Goal: Navigation & Orientation: Find specific page/section

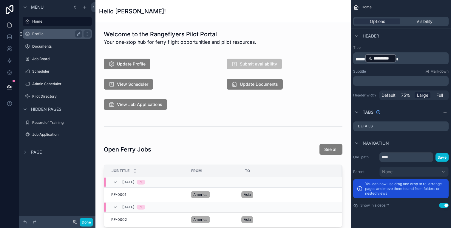
click at [44, 36] on div "Profile" at bounding box center [57, 33] width 50 height 7
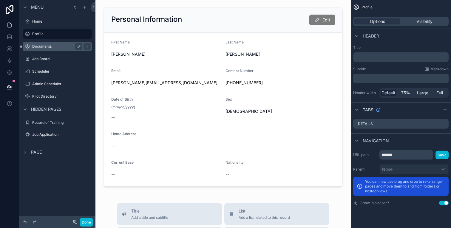
click at [48, 44] on div "Documents" at bounding box center [57, 46] width 50 height 7
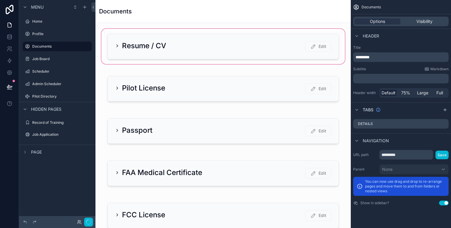
click at [146, 50] on div "scrollable content" at bounding box center [223, 47] width 246 height 38
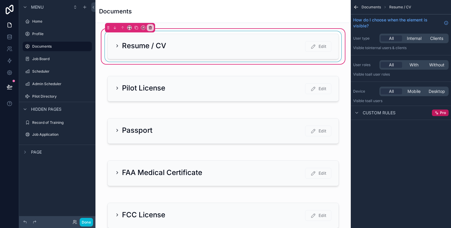
click at [119, 44] on div "scrollable content" at bounding box center [223, 46] width 239 height 30
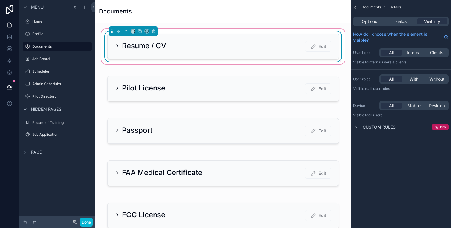
click at [118, 44] on icon "scrollable content" at bounding box center [117, 46] width 5 height 5
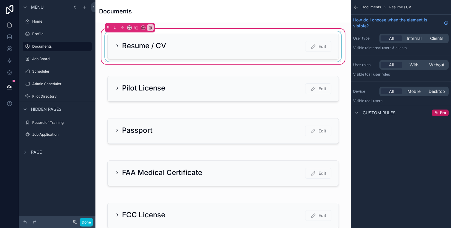
click at [118, 44] on div "scrollable content" at bounding box center [223, 46] width 239 height 30
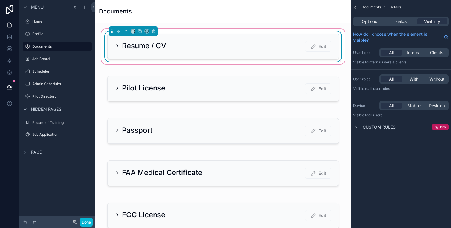
click at [131, 40] on div "Resume / CV Edit" at bounding box center [223, 46] width 231 height 25
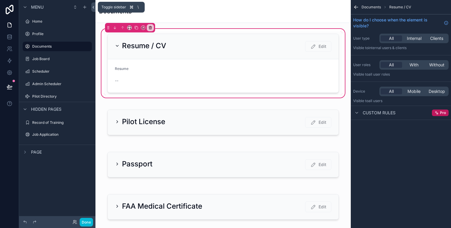
click at [93, 8] on icon at bounding box center [93, 7] width 4 height 4
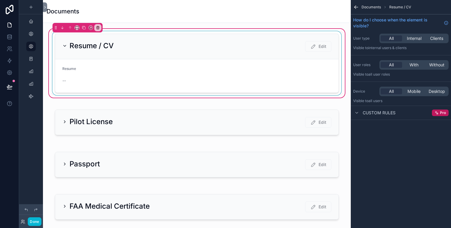
click at [63, 48] on div "scrollable content" at bounding box center [196, 63] width 291 height 64
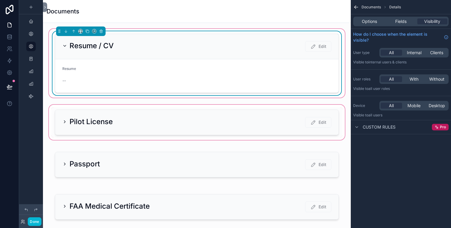
click at [68, 116] on div "scrollable content" at bounding box center [197, 123] width 298 height 38
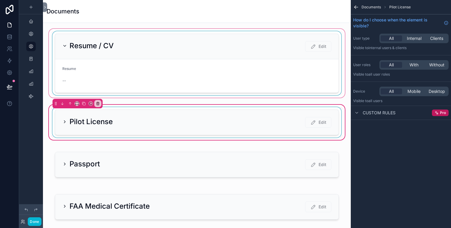
click at [65, 120] on div "scrollable content" at bounding box center [196, 122] width 291 height 30
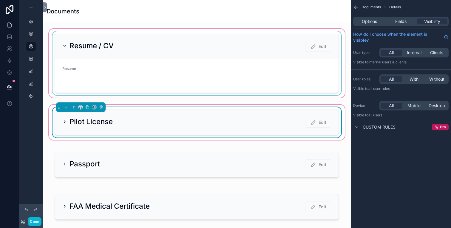
click at [65, 120] on icon "scrollable content" at bounding box center [64, 122] width 5 height 5
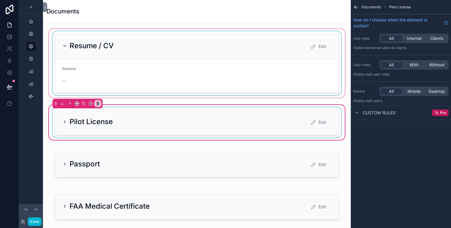
click at [75, 122] on div "scrollable content" at bounding box center [196, 122] width 291 height 30
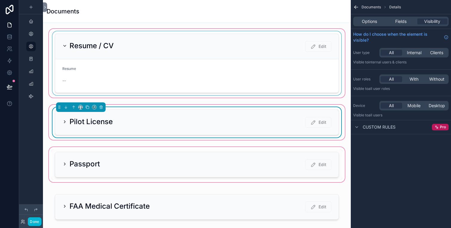
click at [71, 158] on div "scrollable content" at bounding box center [197, 165] width 298 height 38
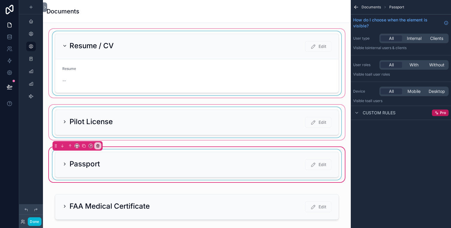
click at [71, 162] on div "scrollable content" at bounding box center [196, 165] width 291 height 30
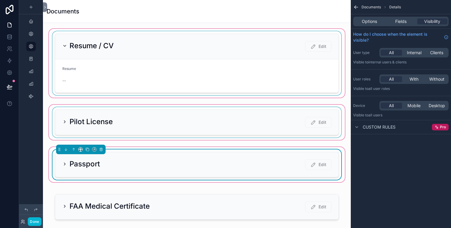
click at [355, 7] on icon "scrollable content" at bounding box center [354, 7] width 1 height 1
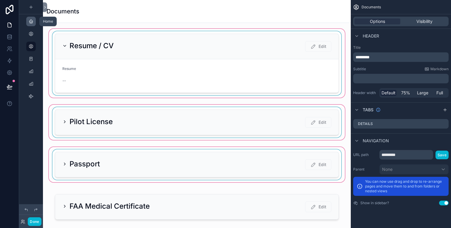
click at [31, 22] on icon "scrollable content" at bounding box center [31, 21] width 5 height 5
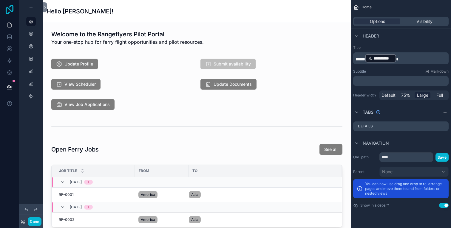
click at [7, 10] on icon at bounding box center [10, 10] width 12 height 10
click at [13, 38] on link at bounding box center [9, 37] width 19 height 12
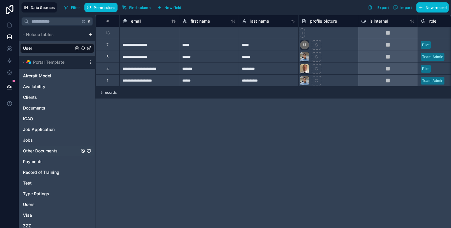
scroll to position [6, 0]
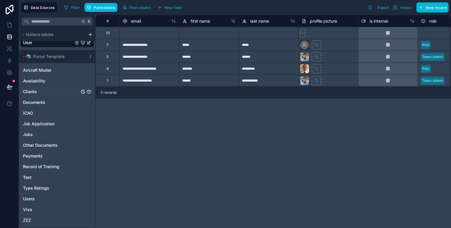
click at [37, 91] on div "Clients" at bounding box center [57, 92] width 74 height 10
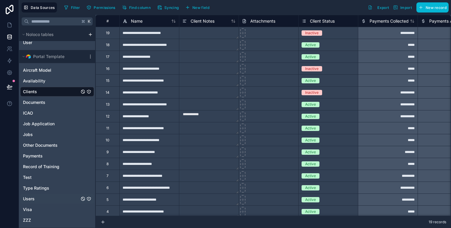
click at [27, 199] on span "Users" at bounding box center [29, 199] width 12 height 6
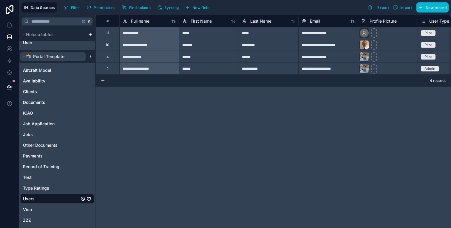
click at [24, 57] on icon "scrollable content" at bounding box center [24, 56] width 2 height 1
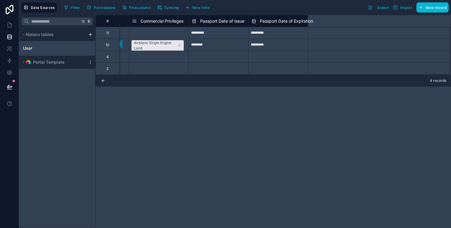
scroll to position [0, 1072]
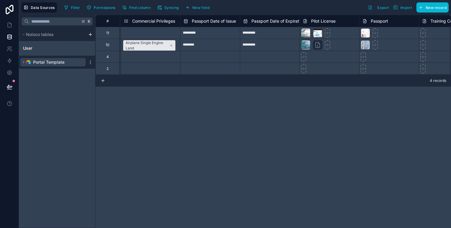
click at [22, 64] on icon "scrollable content" at bounding box center [24, 63] width 4 height 4
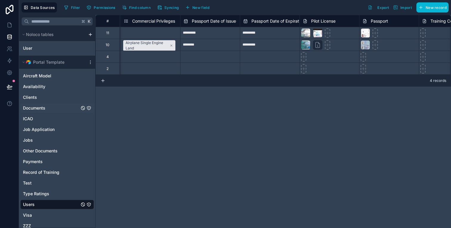
click at [38, 106] on span "Documents" at bounding box center [34, 108] width 22 height 6
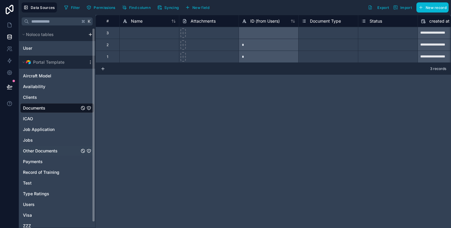
click at [34, 152] on span "Other Documents" at bounding box center [40, 151] width 35 height 6
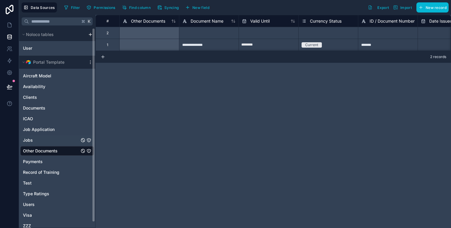
click at [25, 140] on span "Jobs" at bounding box center [28, 140] width 10 height 6
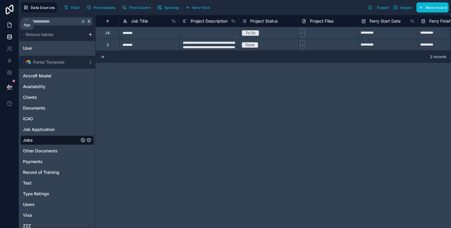
click at [7, 28] on link at bounding box center [9, 25] width 19 height 12
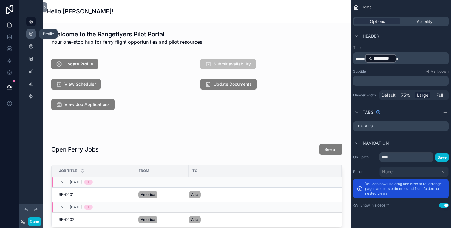
click at [28, 32] on div "scrollable content" at bounding box center [30, 34] width 7 height 10
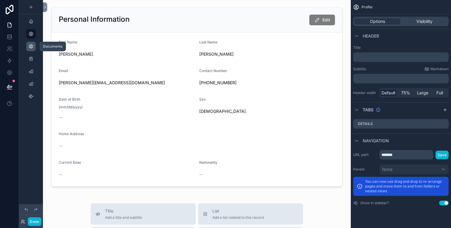
click at [32, 45] on icon "scrollable content" at bounding box center [31, 46] width 5 height 5
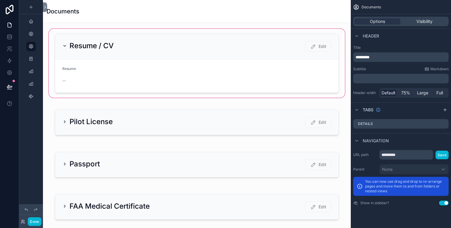
click at [67, 39] on div "scrollable content" at bounding box center [197, 63] width 298 height 71
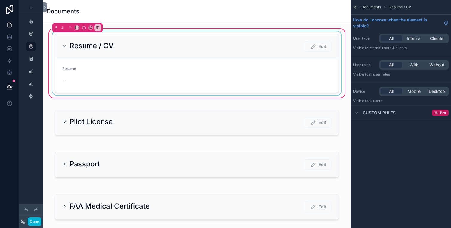
click at [66, 44] on div "scrollable content" at bounding box center [196, 63] width 291 height 64
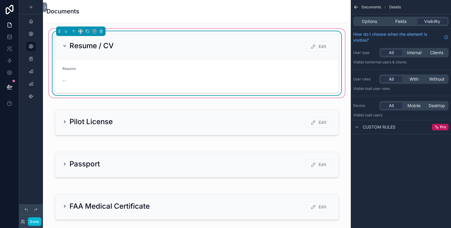
click at [66, 45] on icon "scrollable content" at bounding box center [64, 46] width 5 height 5
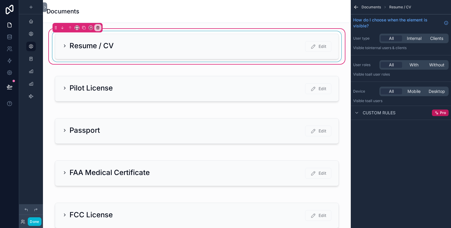
click at [131, 15] on div "Documents" at bounding box center [197, 11] width 301 height 8
click at [132, 20] on div "Documents" at bounding box center [197, 11] width 301 height 23
click at [89, 53] on div "scrollable content" at bounding box center [196, 46] width 291 height 30
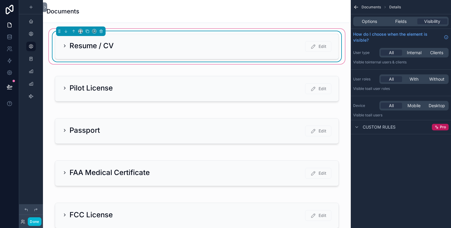
click at [156, 23] on div "Documents" at bounding box center [197, 11] width 308 height 23
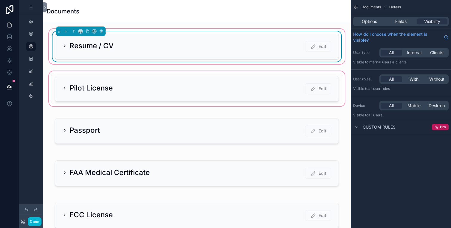
click at [62, 89] on div "scrollable content" at bounding box center [197, 89] width 298 height 38
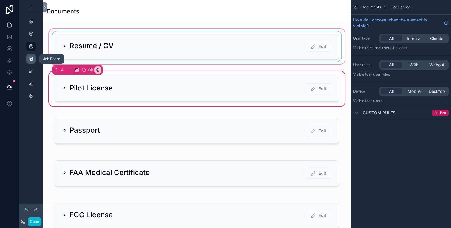
click at [31, 60] on icon "scrollable content" at bounding box center [31, 59] width 5 height 5
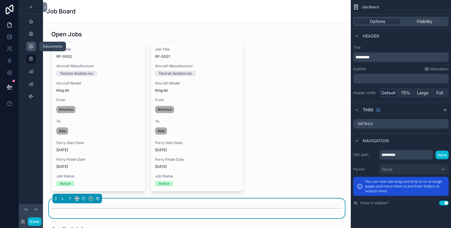
click at [30, 49] on div "scrollable content" at bounding box center [30, 47] width 7 height 10
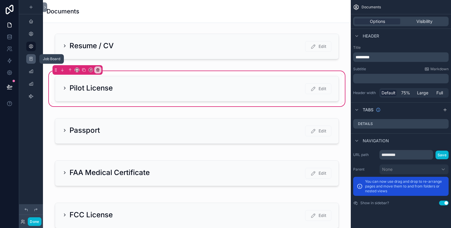
click at [32, 63] on div "scrollable content" at bounding box center [30, 59] width 7 height 10
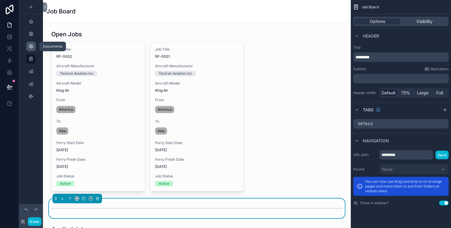
click at [31, 48] on icon "scrollable content" at bounding box center [31, 46] width 5 height 5
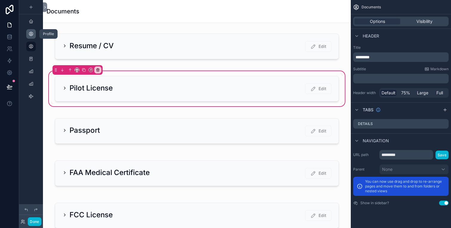
click at [31, 34] on icon "scrollable content" at bounding box center [31, 34] width 5 height 5
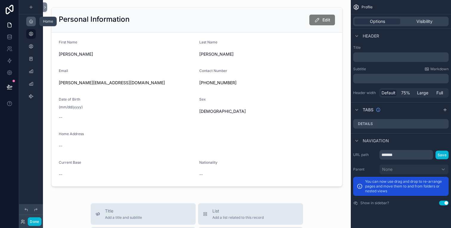
click at [30, 24] on div "scrollable content" at bounding box center [30, 22] width 7 height 10
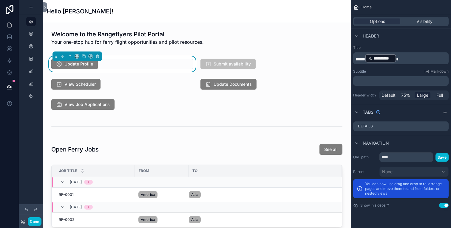
click at [31, 47] on icon "scrollable content" at bounding box center [31, 46] width 5 height 5
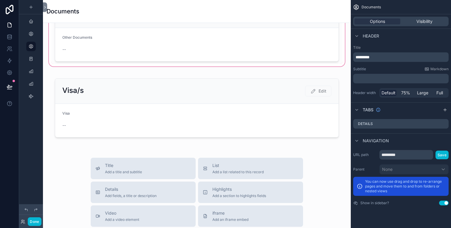
scroll to position [372, 0]
